Goal: Obtain resource: Download file/media

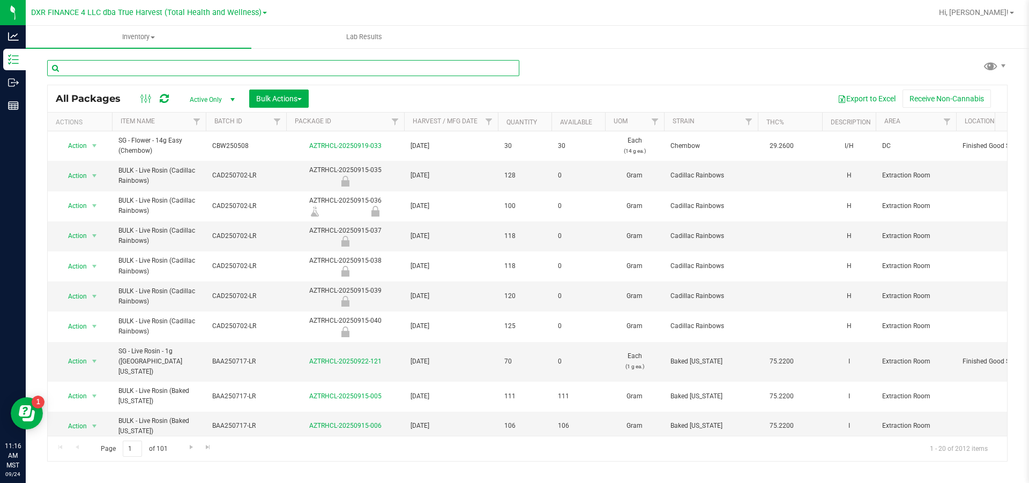
click at [143, 71] on input "text" at bounding box center [283, 68] width 472 height 16
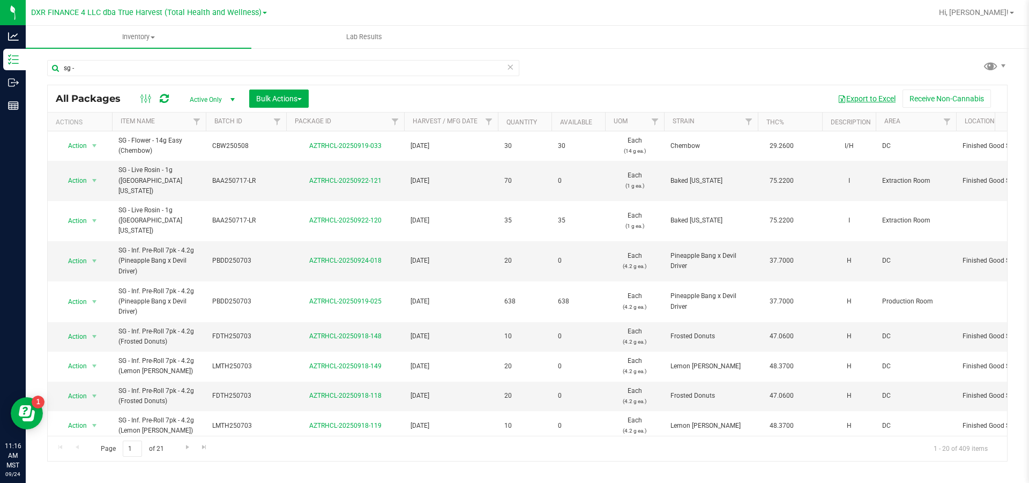
click at [864, 101] on button "Export to Excel" at bounding box center [867, 99] width 72 height 18
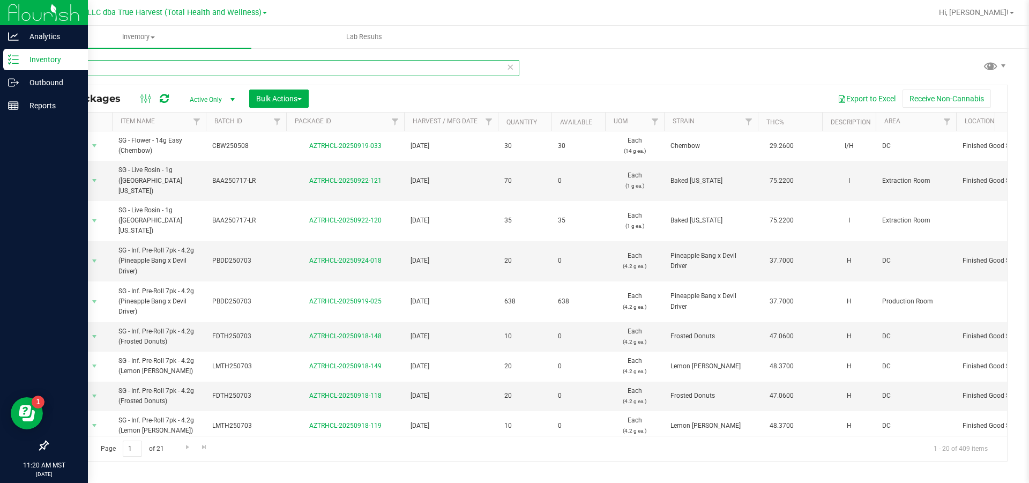
drag, startPoint x: 87, startPoint y: 73, endPoint x: 12, endPoint y: 66, distance: 75.4
click at [12, 66] on div "Analytics Inventory Outbound Reports 11:20 AM MST 09/24/2025 09/24 DXR FINANCE …" at bounding box center [514, 241] width 1029 height 483
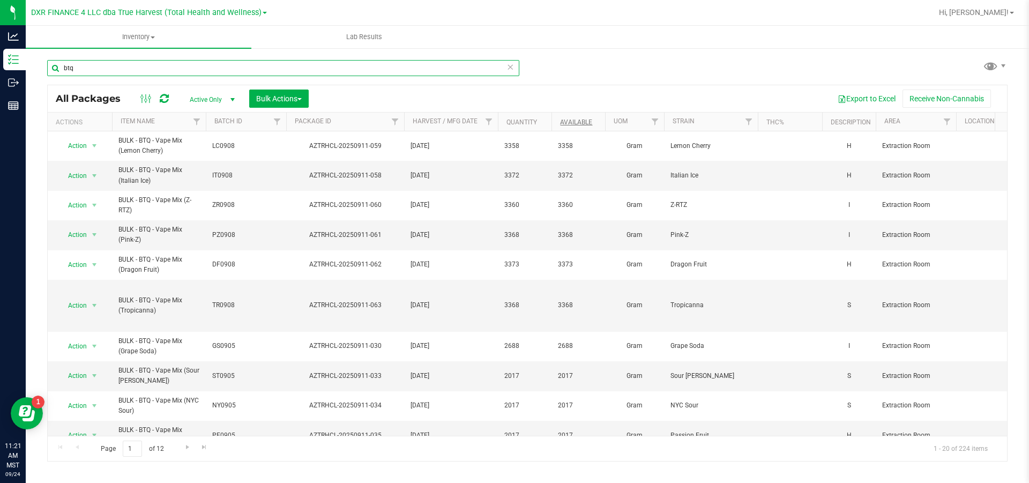
type input "btq"
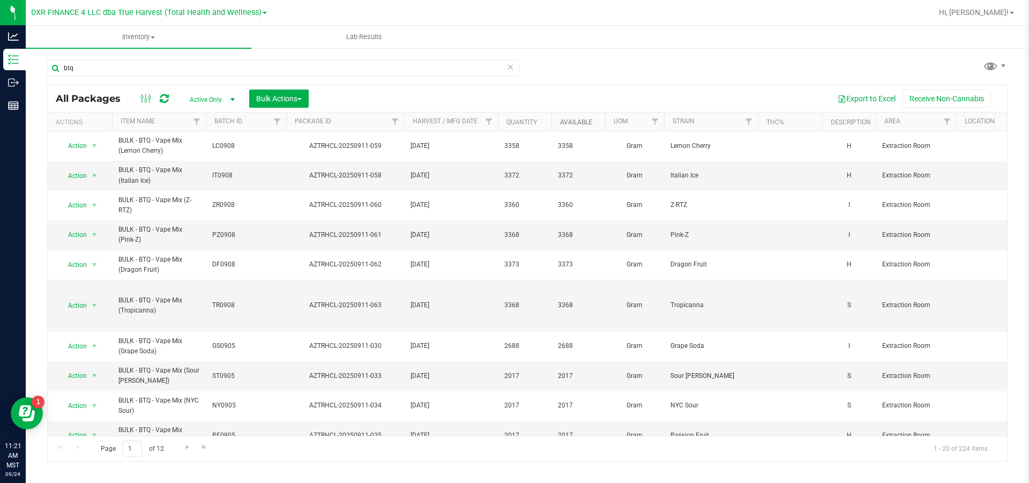
click at [569, 123] on link "Available" at bounding box center [576, 122] width 32 height 8
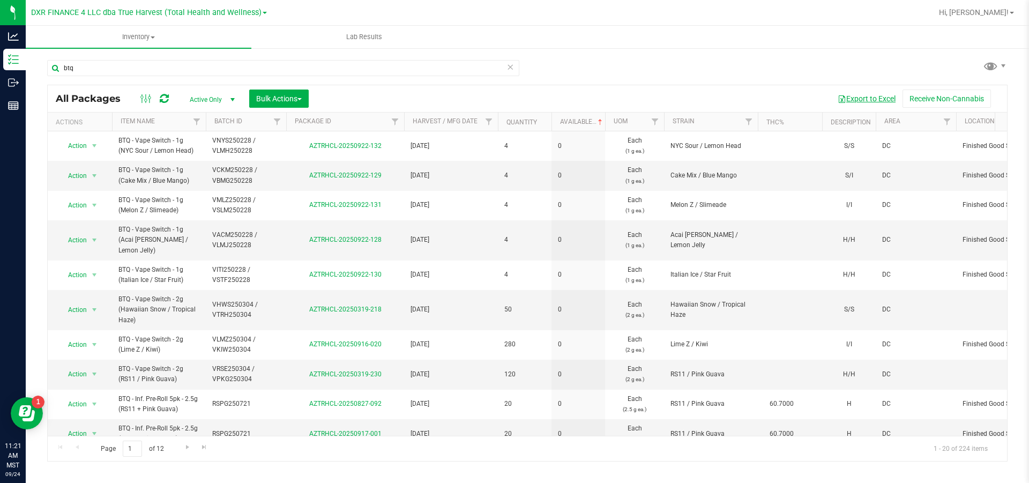
click at [867, 99] on button "Export to Excel" at bounding box center [867, 99] width 72 height 18
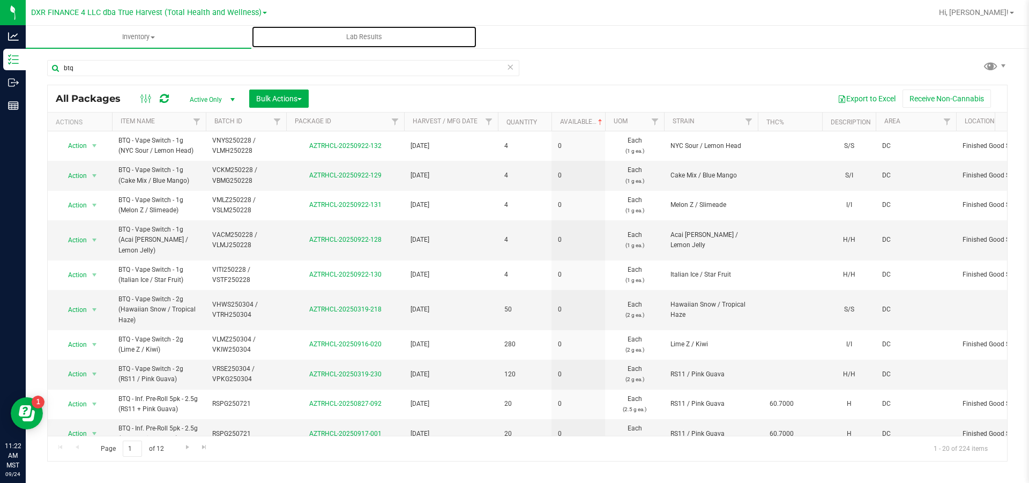
click at [445, 26] on link "Lab Results" at bounding box center [364, 37] width 226 height 23
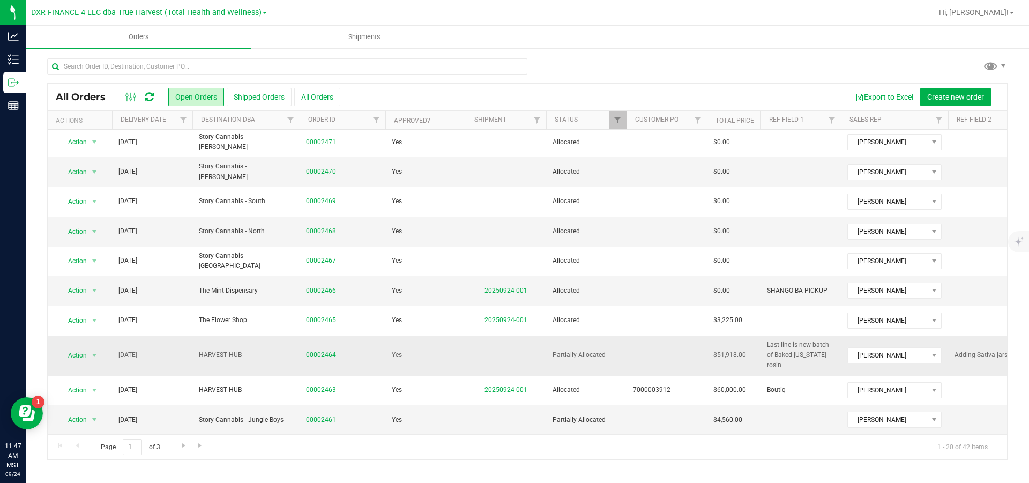
scroll to position [332, 0]
